Goal: Task Accomplishment & Management: Use online tool/utility

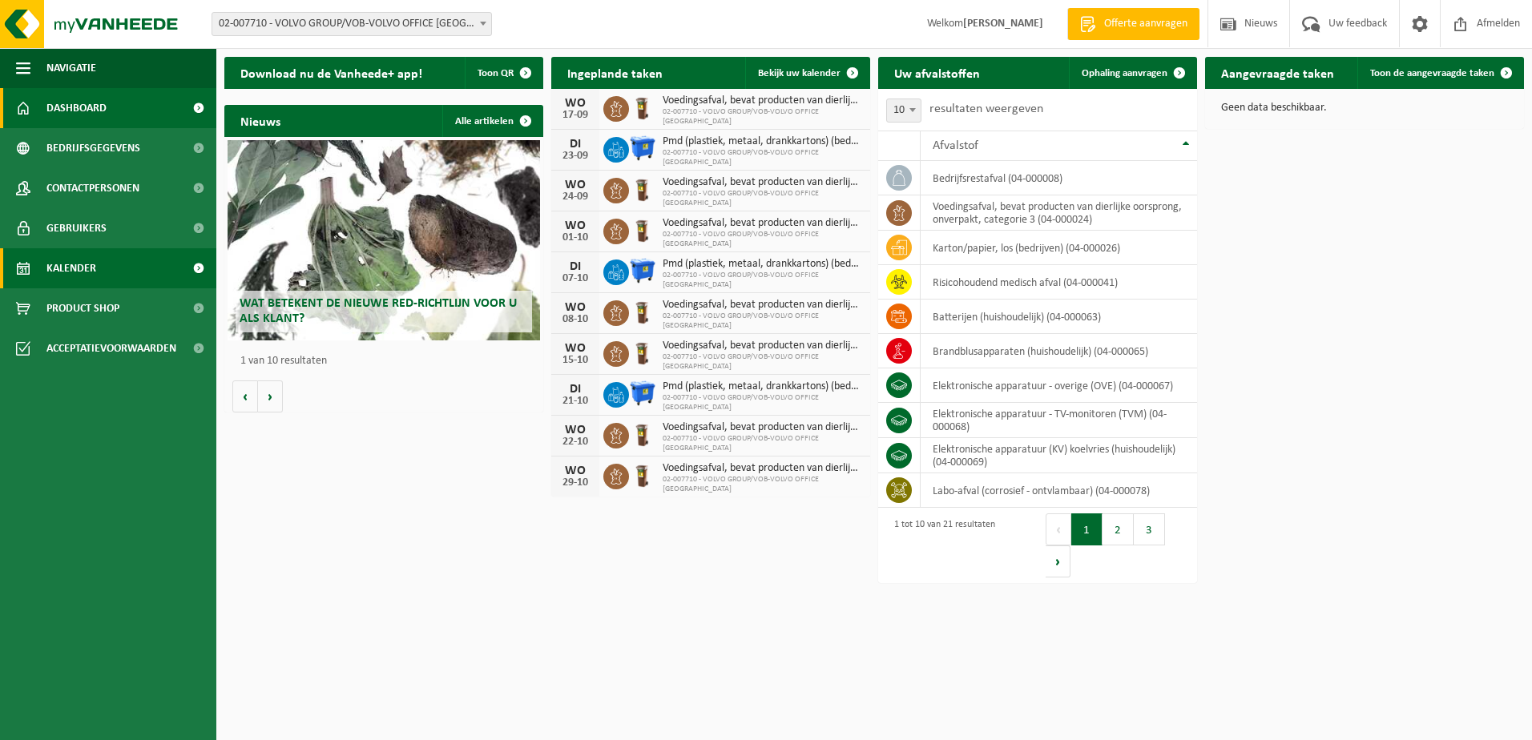
click at [95, 268] on span "Kalender" at bounding box center [71, 268] width 50 height 40
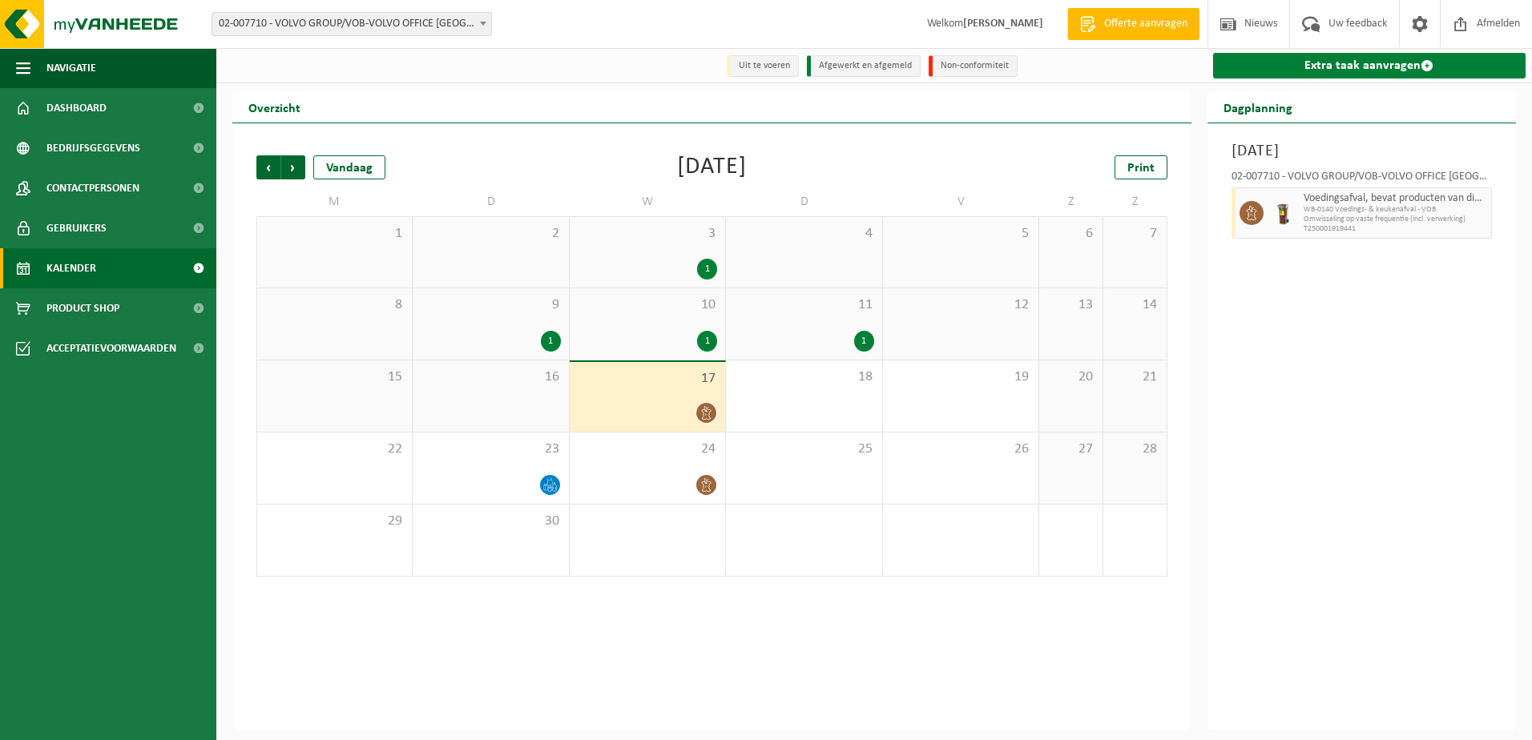
click at [1358, 60] on link "Extra taak aanvragen" at bounding box center [1369, 66] width 313 height 26
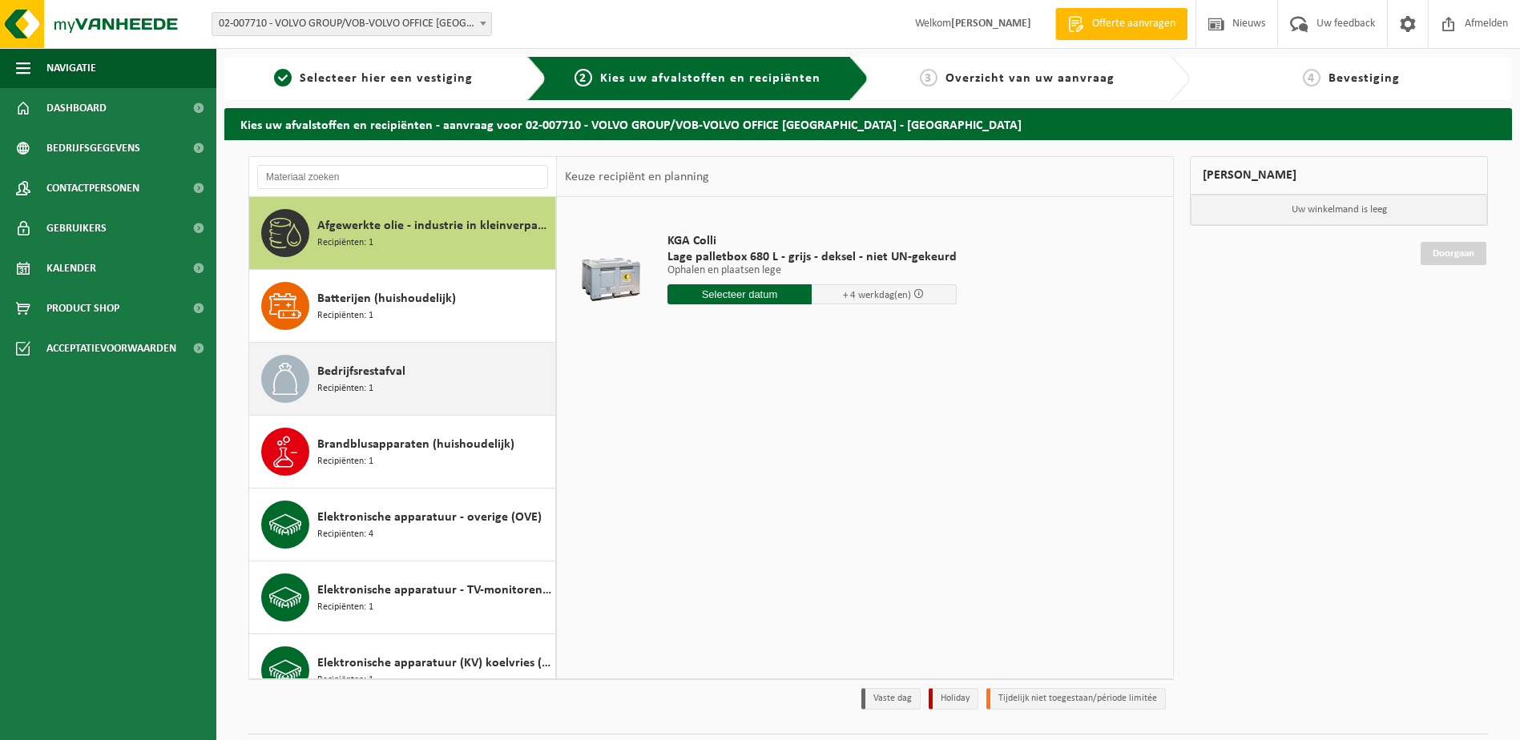
click at [381, 389] on div "Bedrijfsrestafval Recipiënten: 1" at bounding box center [434, 379] width 234 height 48
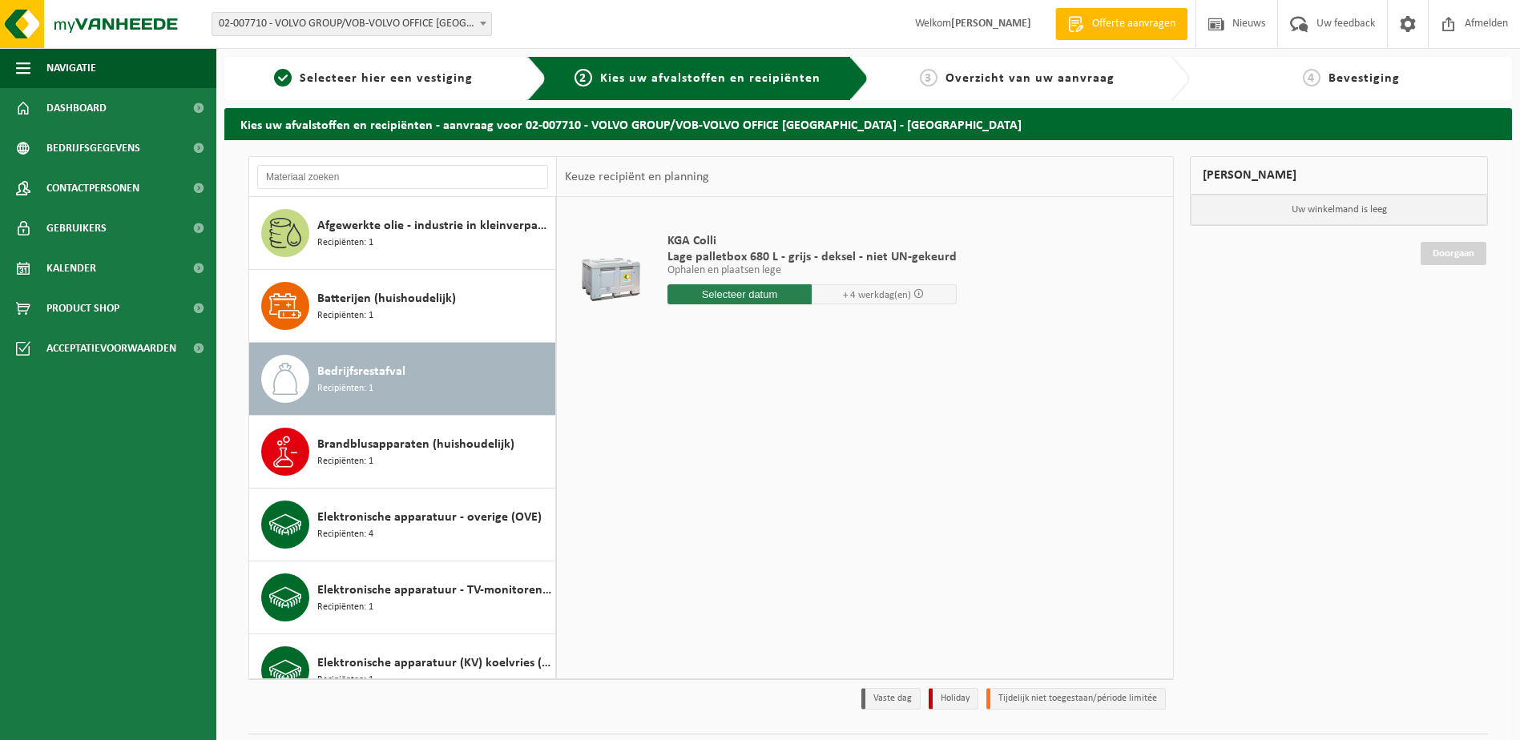
scroll to position [146, 0]
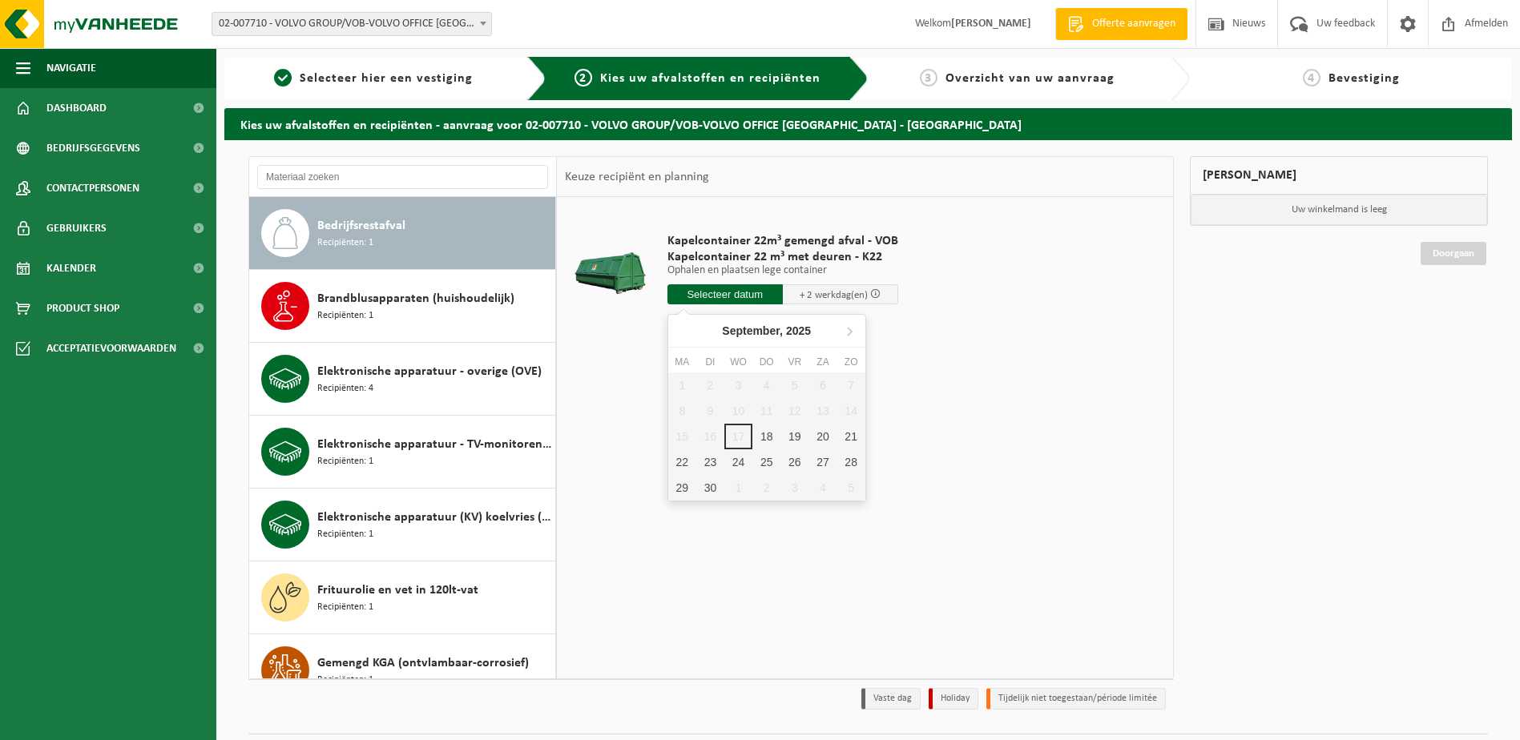
click at [730, 294] on input "text" at bounding box center [724, 294] width 115 height 20
click at [760, 443] on div "18" at bounding box center [766, 437] width 28 height 26
type input "Van 2025-09-18"
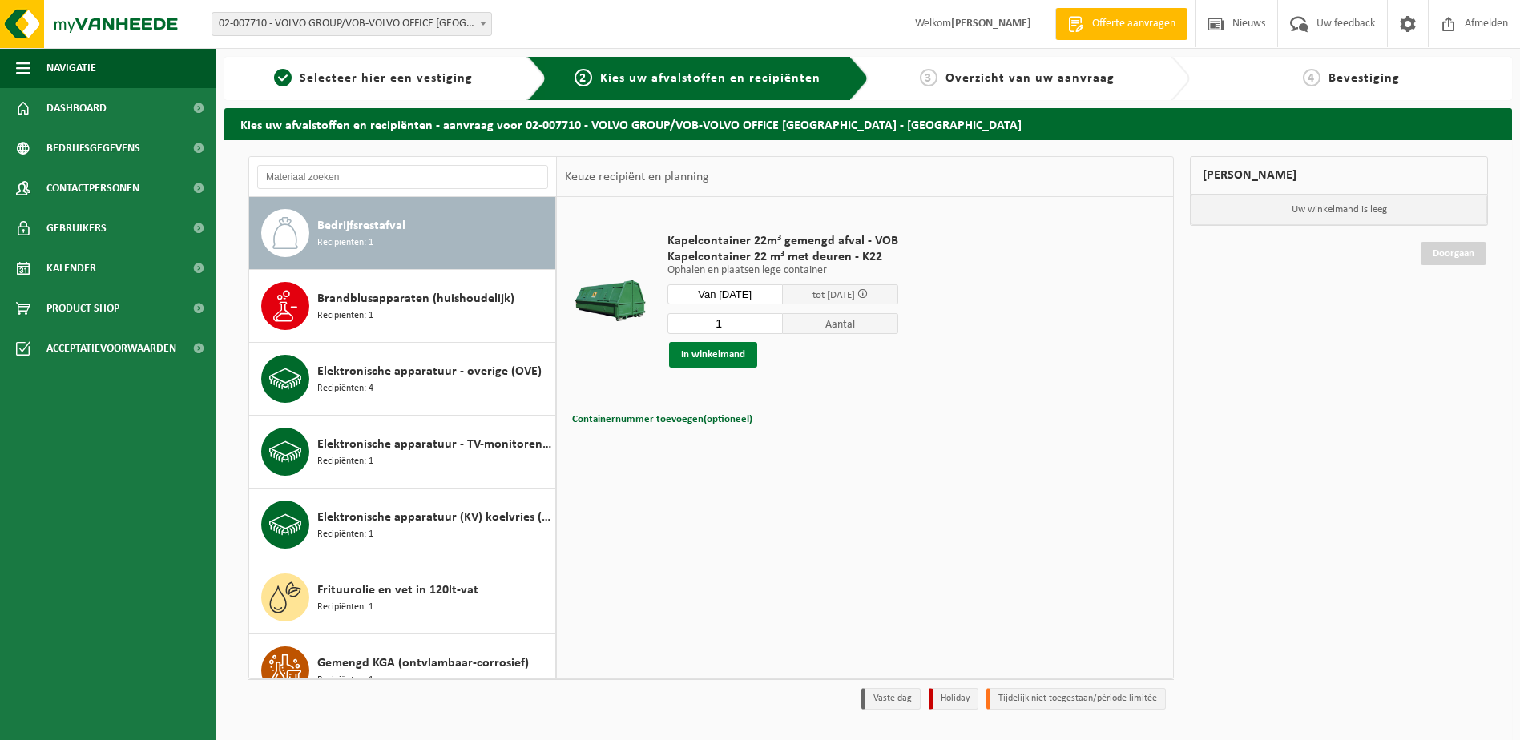
click at [705, 363] on button "In winkelmand" at bounding box center [713, 355] width 88 height 26
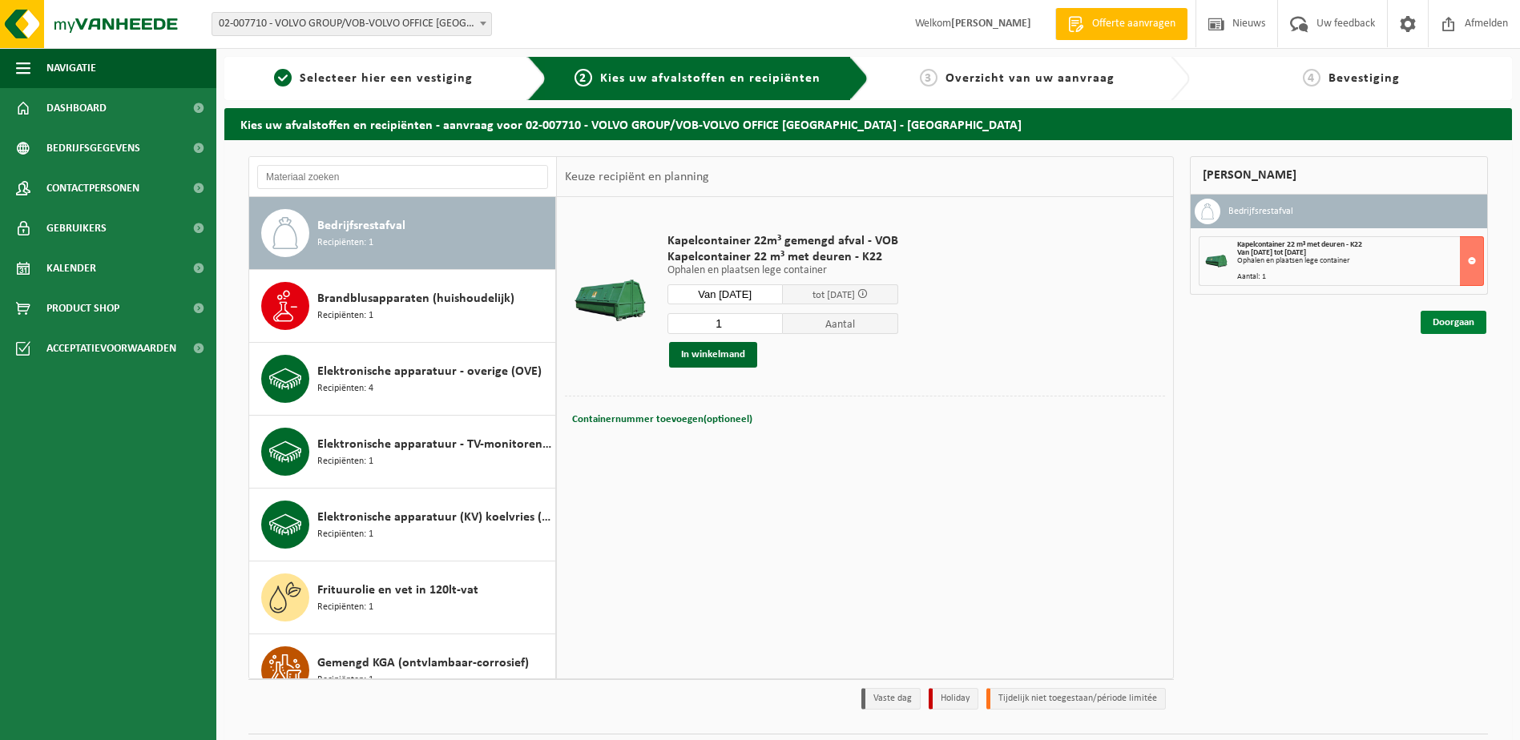
click at [1457, 321] on link "Doorgaan" at bounding box center [1454, 322] width 66 height 23
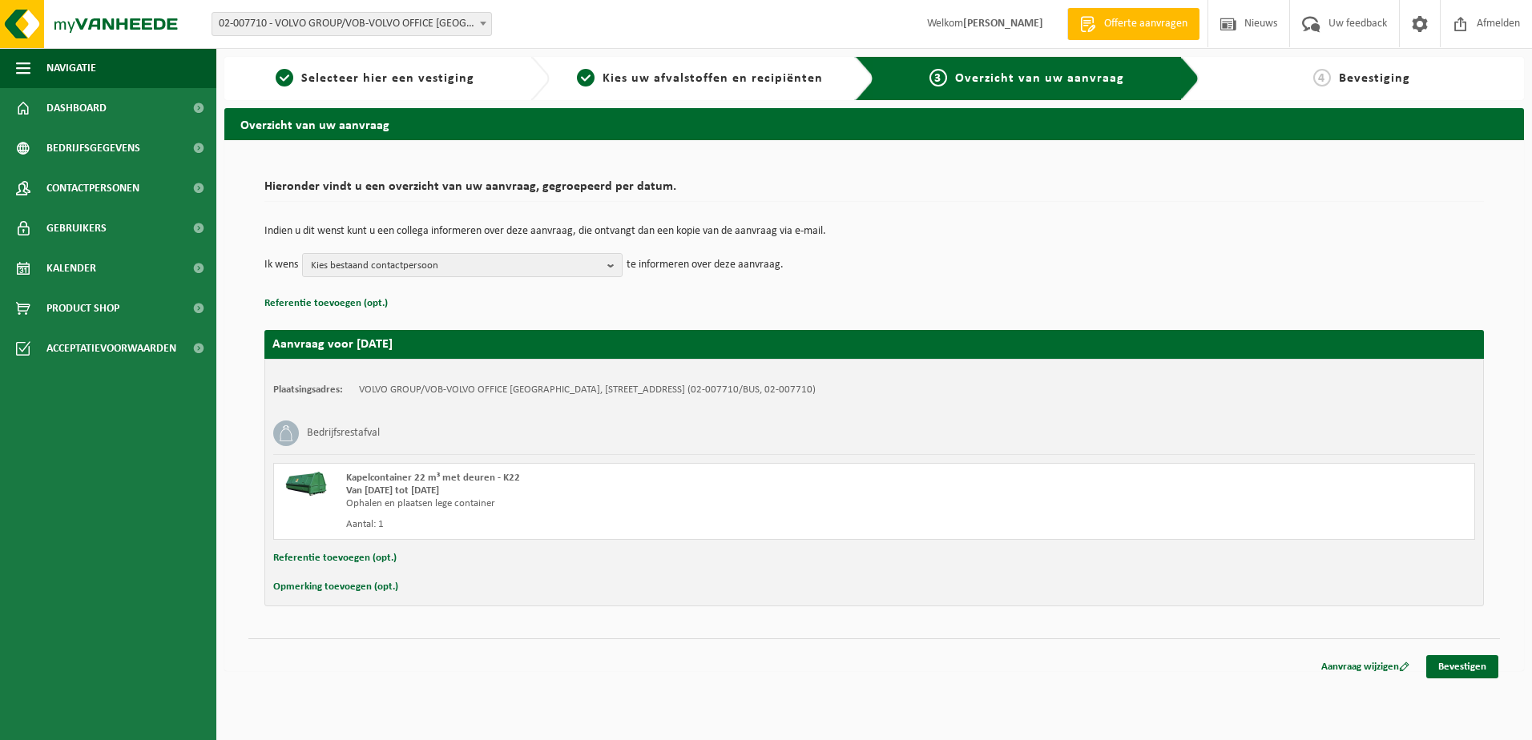
click at [361, 586] on button "Opmerking toevoegen (opt.)" at bounding box center [335, 587] width 125 height 21
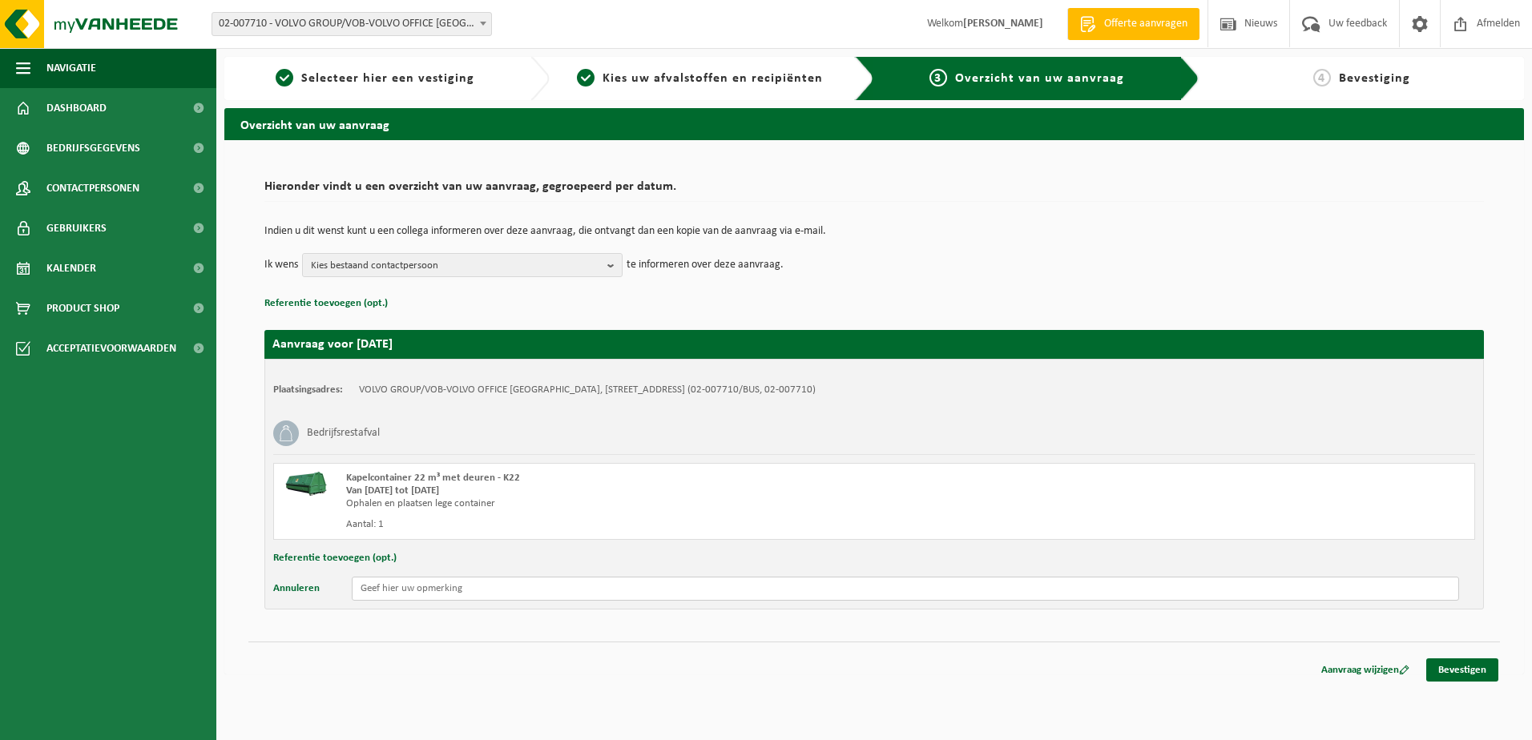
click at [544, 591] on input "text" at bounding box center [905, 589] width 1107 height 24
type input "graag dringende verwisseling aub"
click at [1467, 673] on link "Bevestigen" at bounding box center [1462, 670] width 72 height 23
